Goal: Task Accomplishment & Management: Complete application form

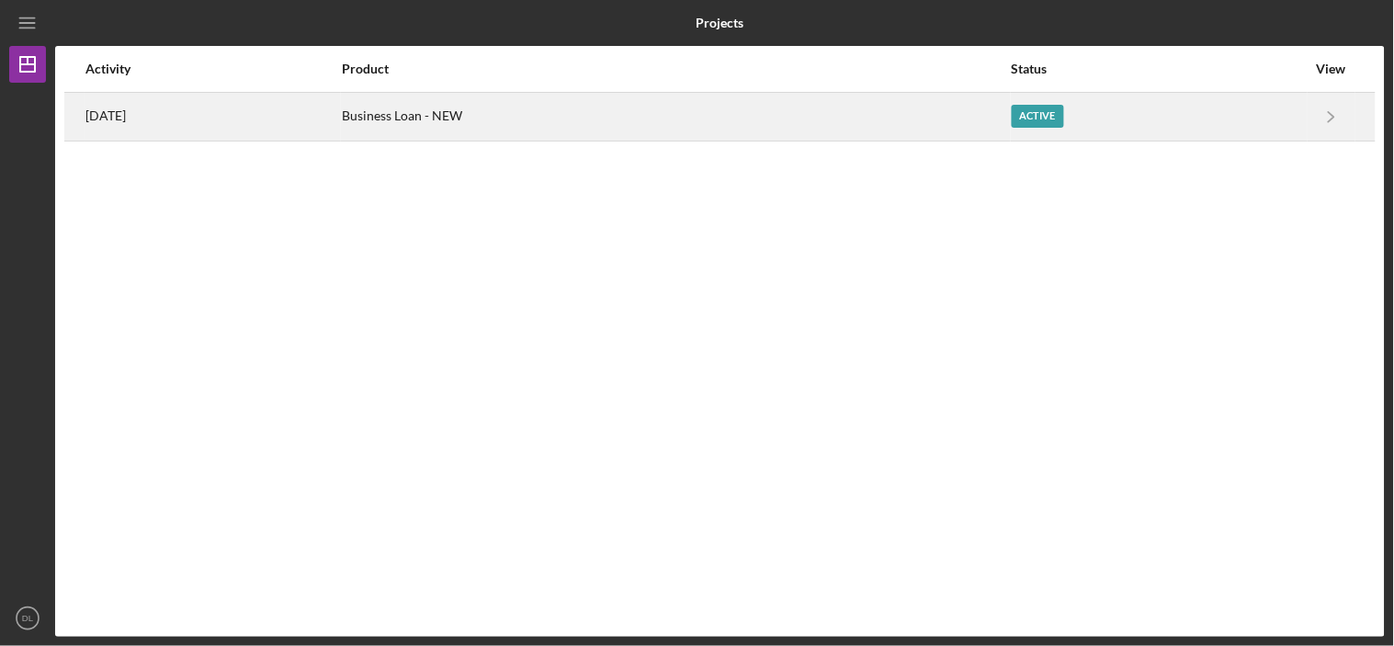
click at [120, 129] on div "[DATE]" at bounding box center [212, 117] width 255 height 46
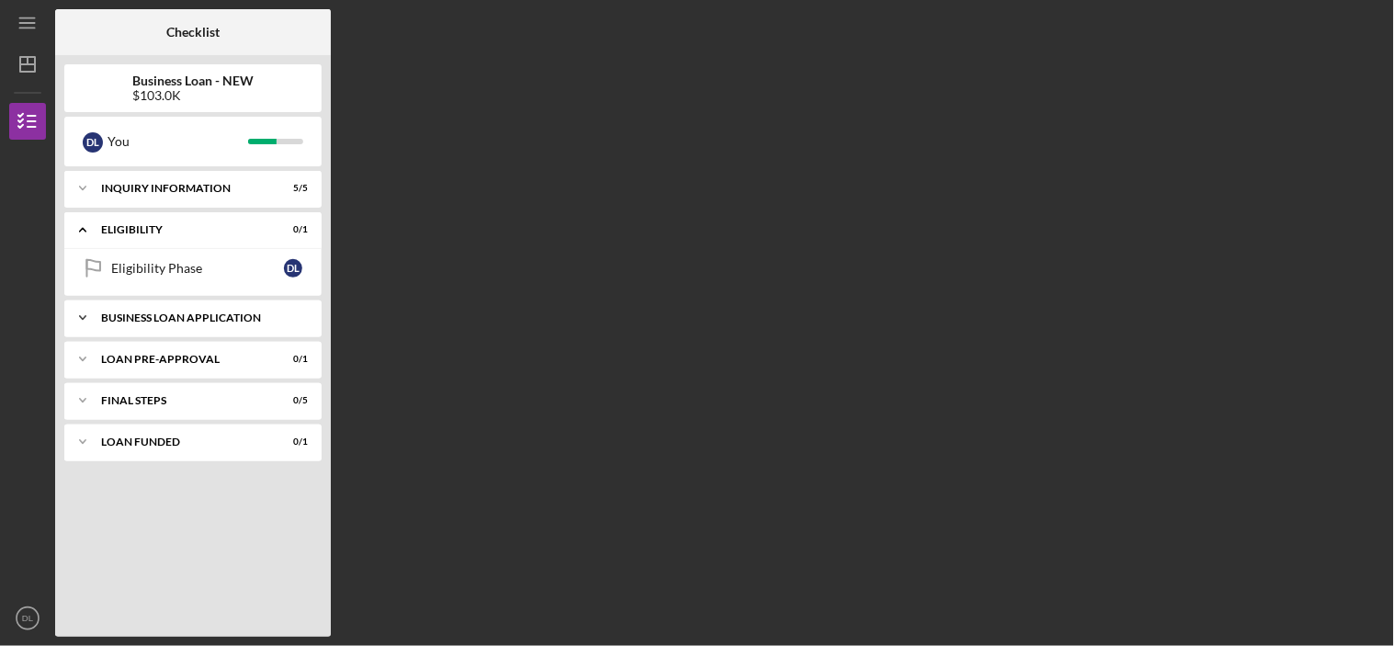
click at [198, 320] on div "BUSINESS LOAN APPLICATION" at bounding box center [200, 317] width 198 height 11
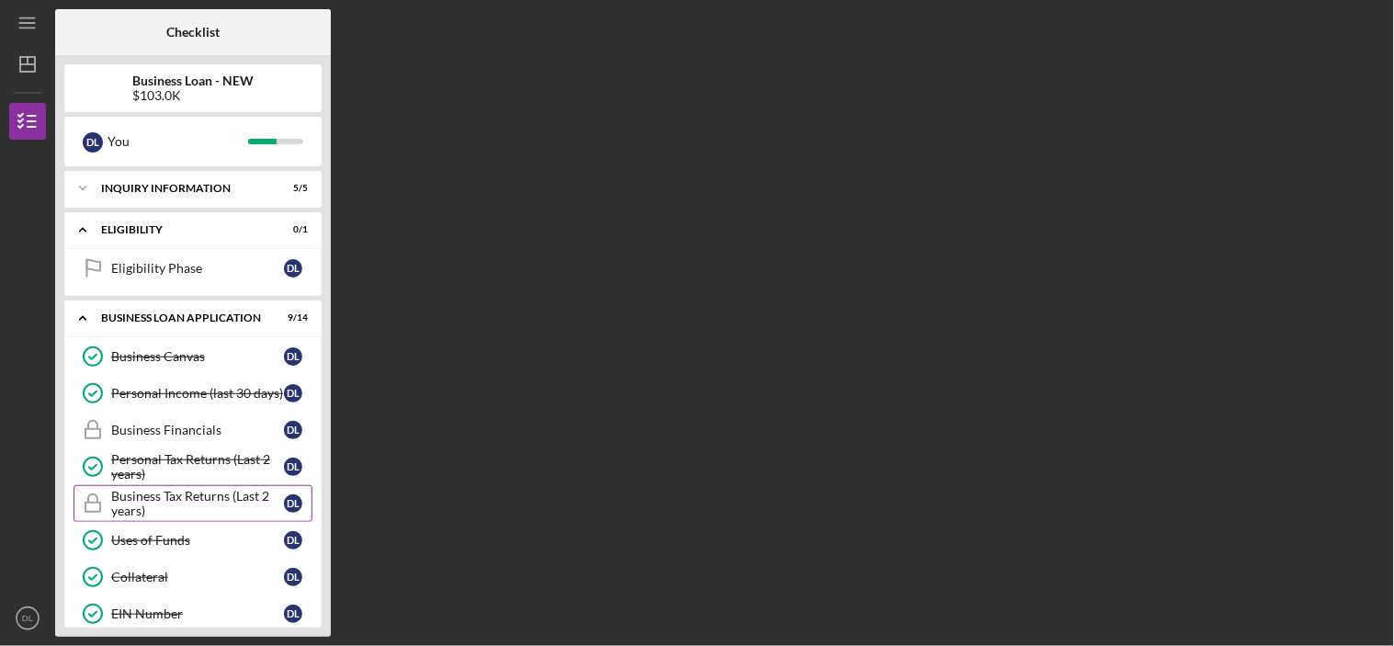
scroll to position [102, 0]
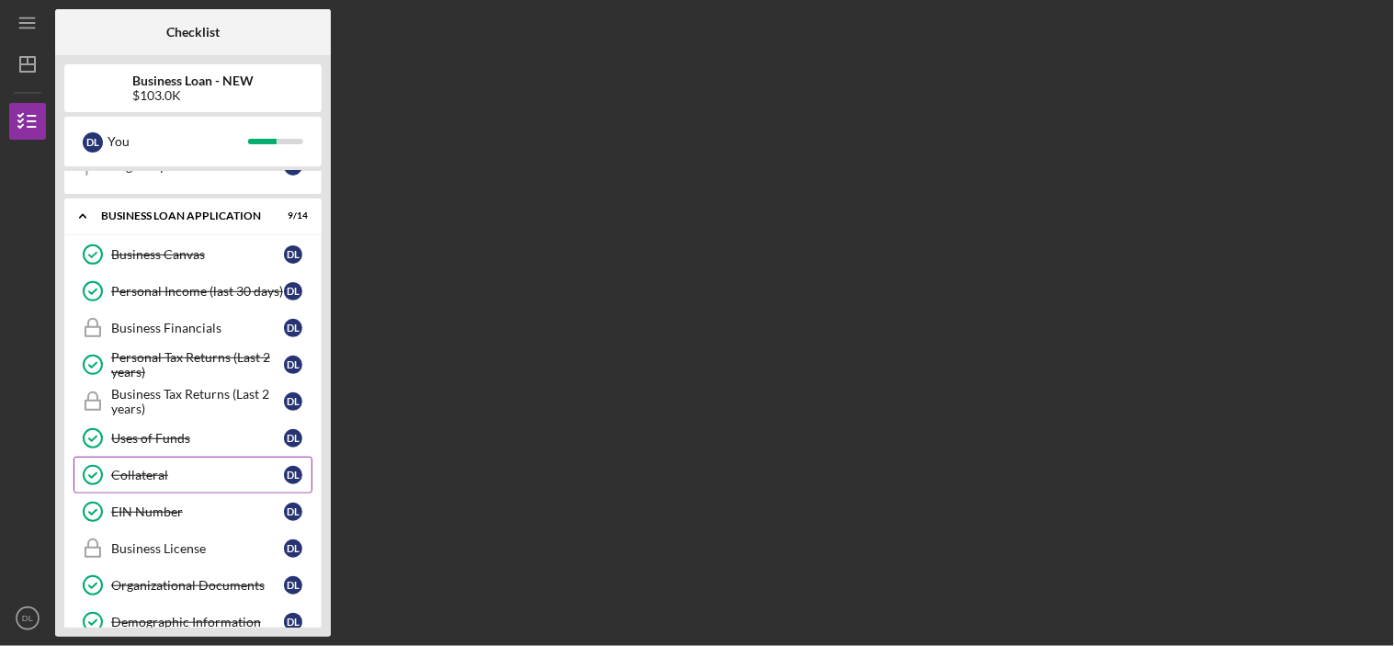
click at [158, 466] on link "Collateral Collateral D L" at bounding box center [193, 475] width 239 height 37
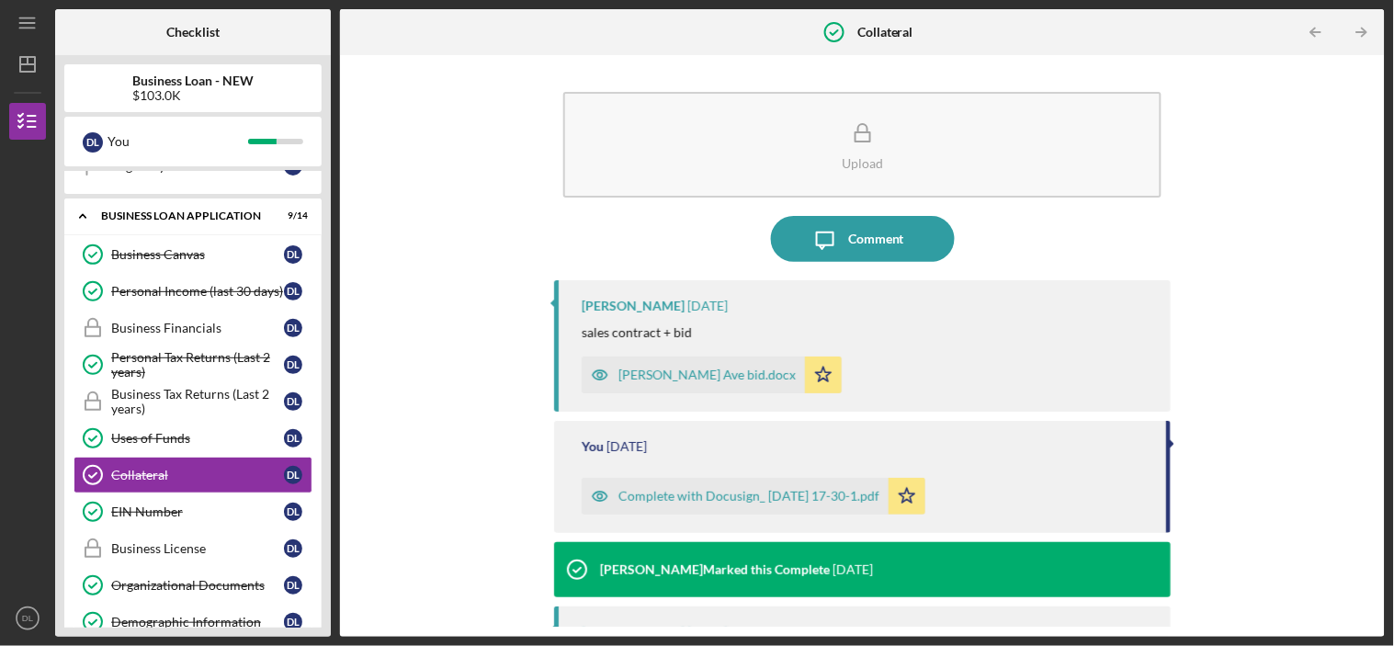
click at [595, 498] on icon "button" at bounding box center [600, 496] width 37 height 37
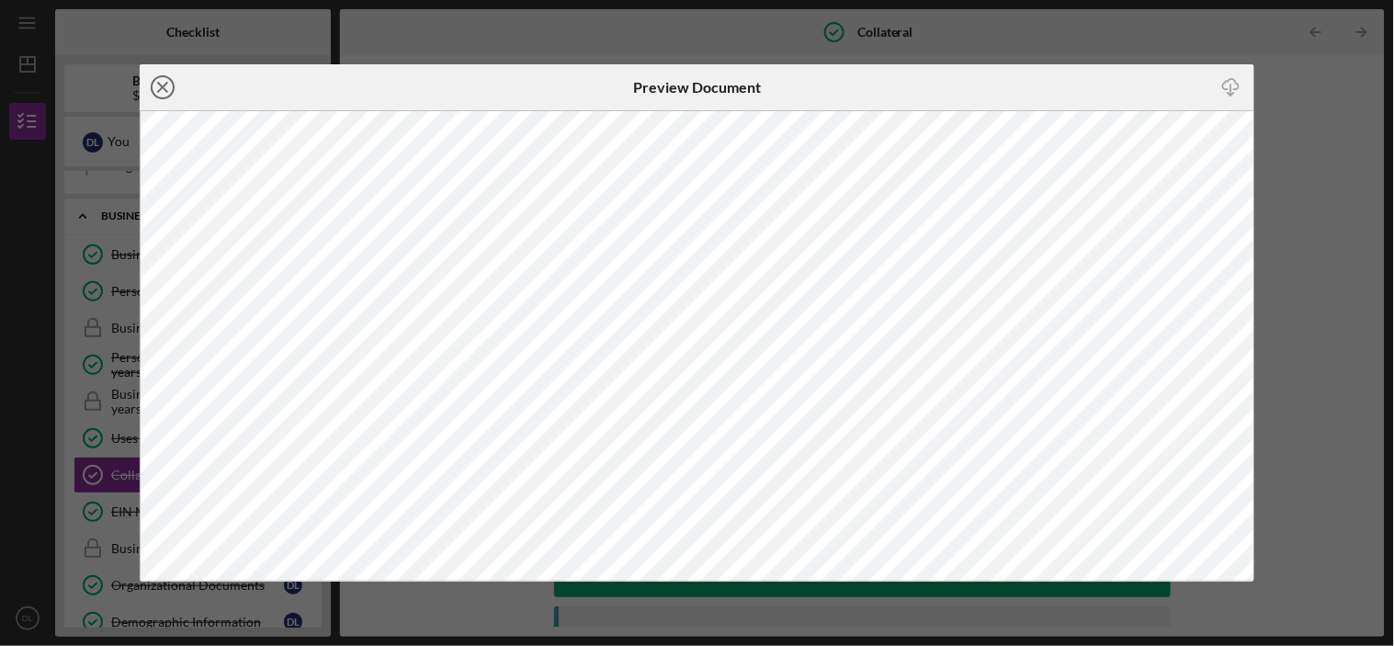
click at [156, 80] on icon "Icon/Close" at bounding box center [163, 87] width 46 height 46
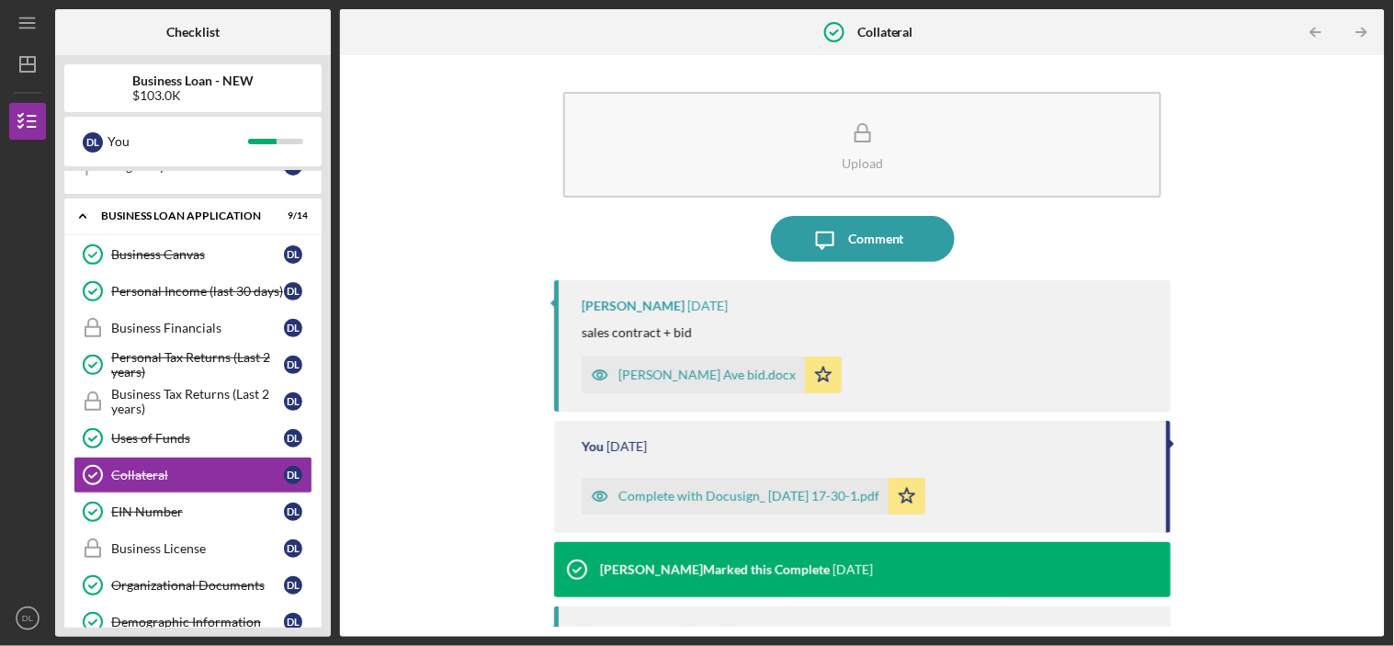
click at [598, 373] on icon "button" at bounding box center [600, 375] width 5 height 5
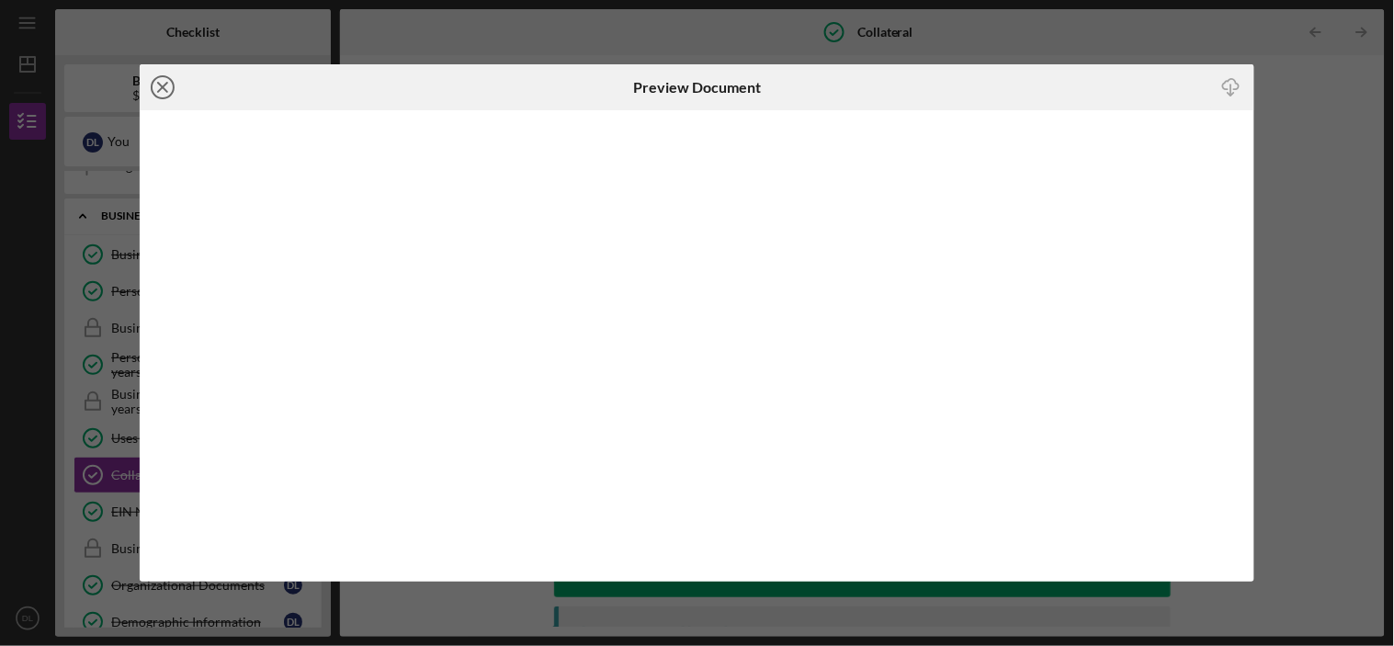
click at [163, 87] on line at bounding box center [162, 87] width 9 height 9
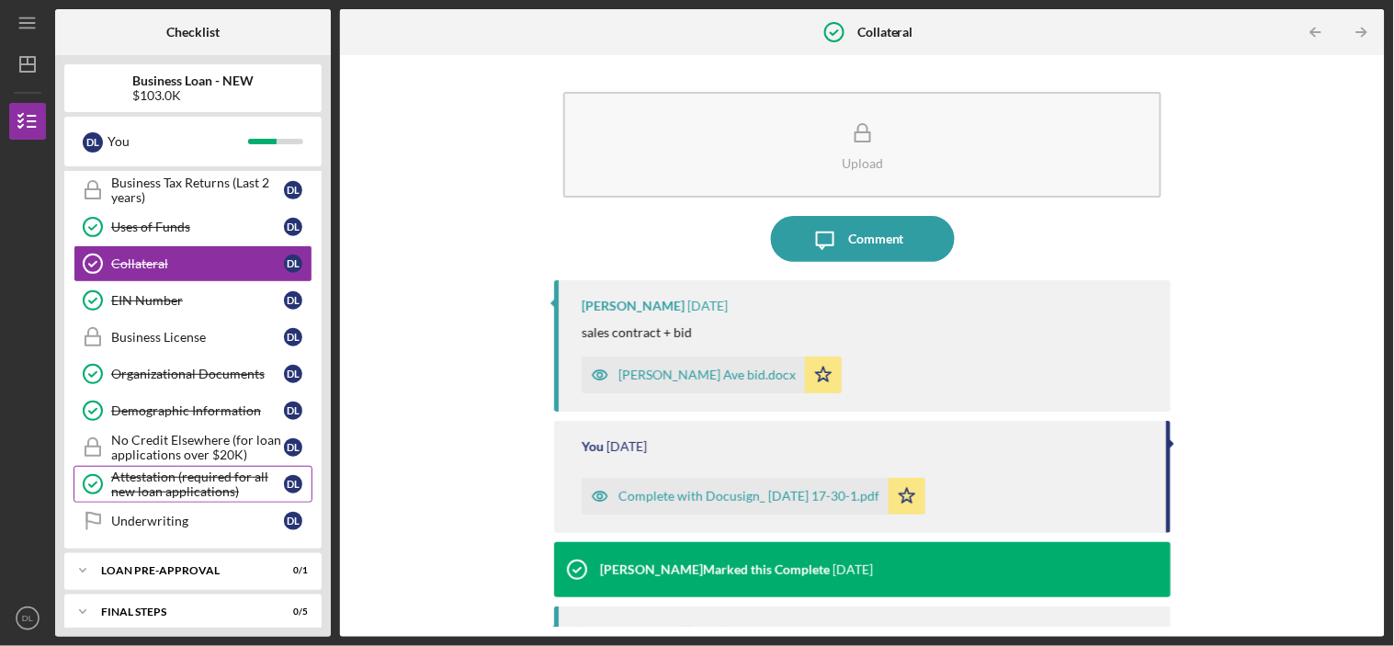
scroll to position [370, 0]
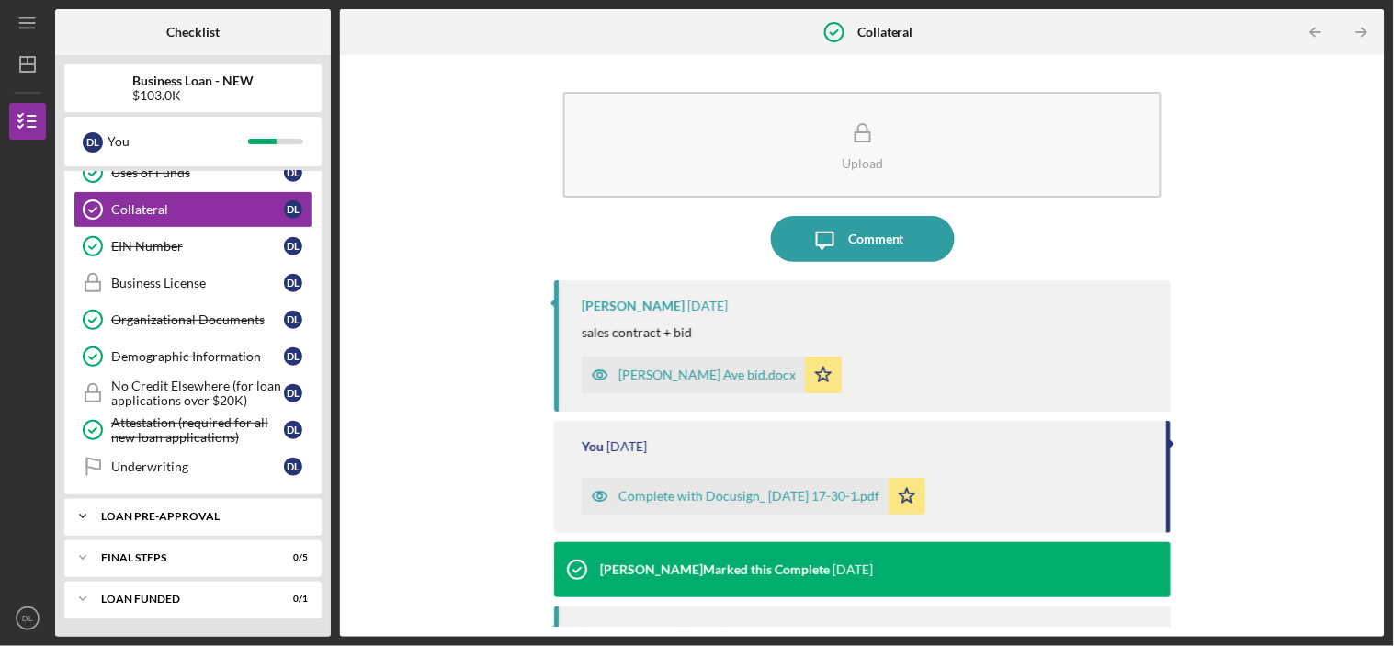
click at [167, 511] on div "LOAN PRE-APPROVAL" at bounding box center [200, 516] width 198 height 11
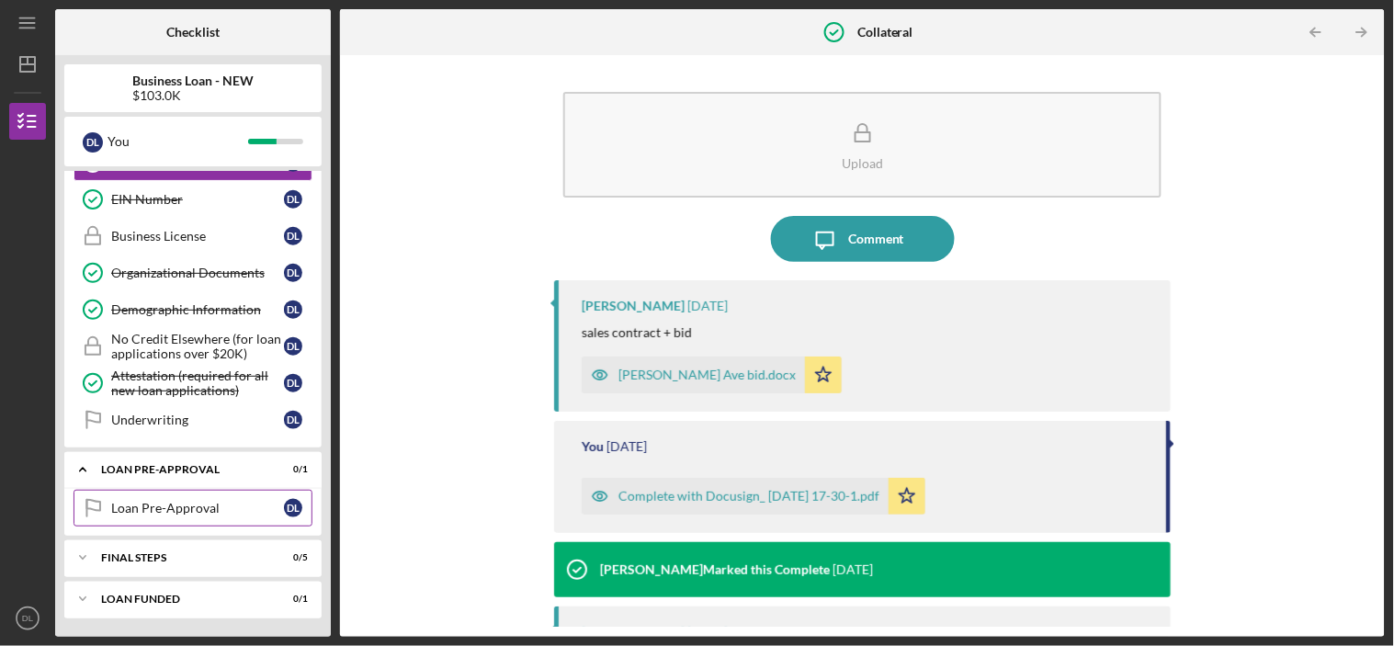
scroll to position [417, 0]
click at [187, 549] on div "Icon/Expander FINAL STEPS 0 / 5" at bounding box center [192, 557] width 257 height 37
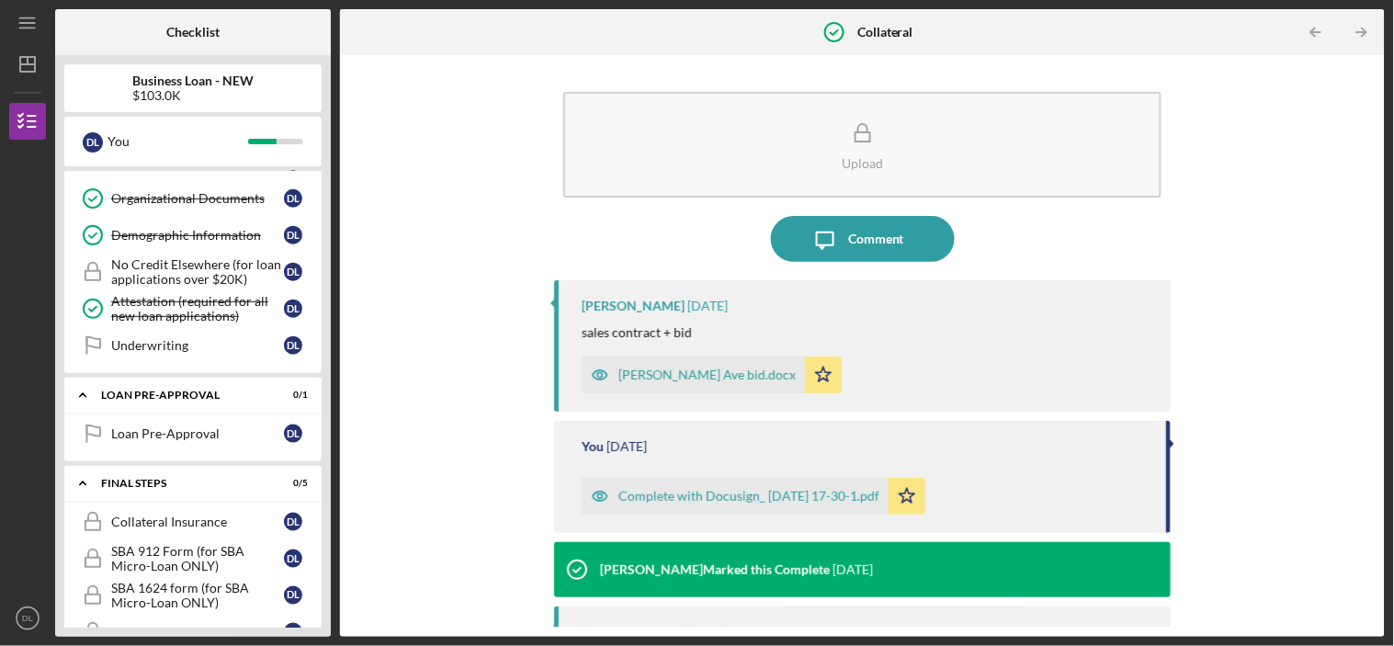
scroll to position [612, 0]
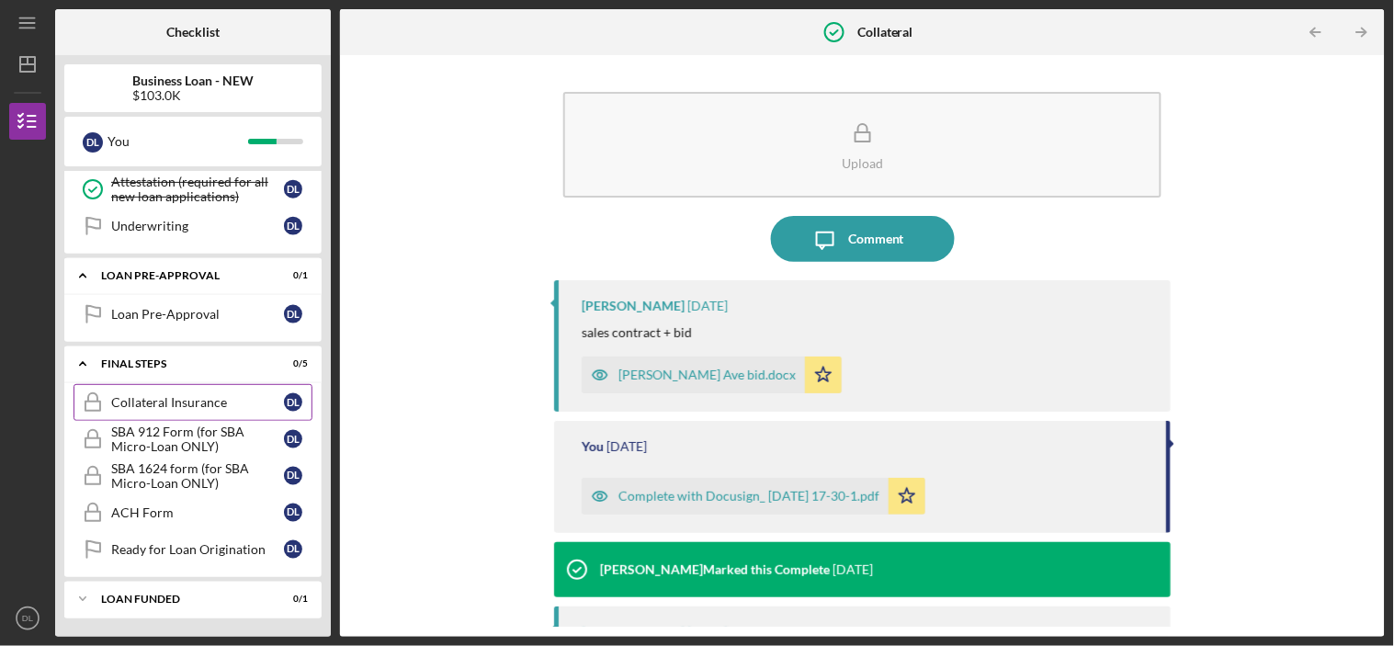
click at [184, 396] on div "Collateral Insurance" at bounding box center [197, 402] width 173 height 15
